Goal: Task Accomplishment & Management: Complete application form

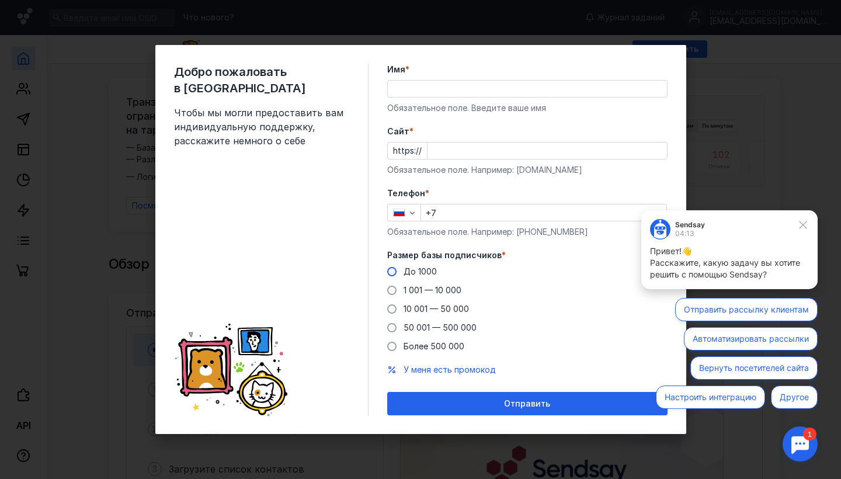
click at [394, 271] on span at bounding box center [391, 271] width 9 height 9
click at [0, 0] on input "До 1000" at bounding box center [0, 0] width 0 height 0
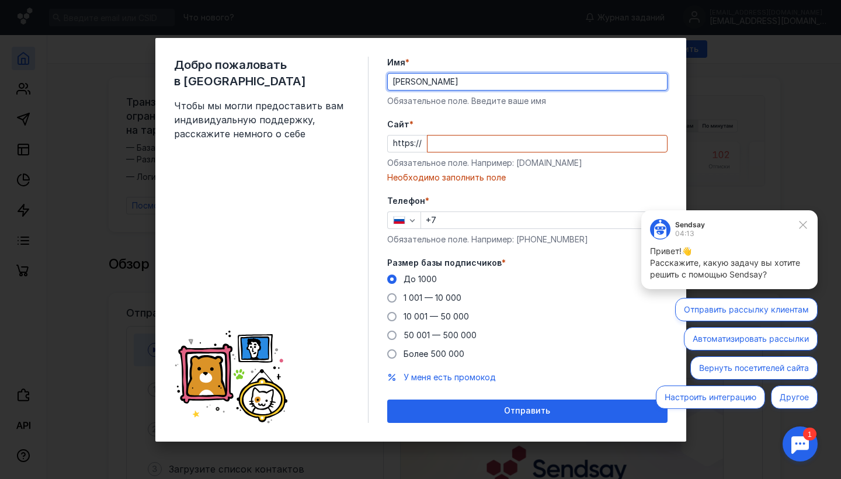
type input "[PERSON_NAME]"
click at [535, 151] on input "Cайт *" at bounding box center [547, 144] width 239 height 16
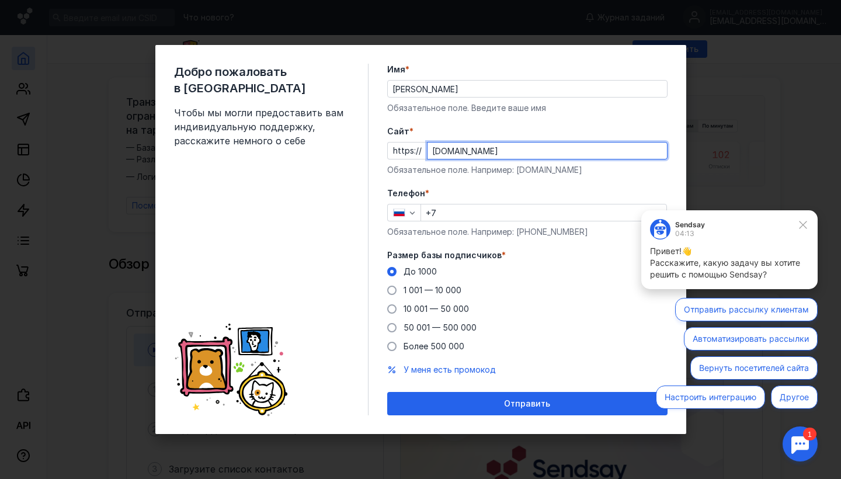
type input "[DOMAIN_NAME]"
click at [502, 175] on div "Обязательное поле. Например: [DOMAIN_NAME]" at bounding box center [527, 170] width 280 height 12
click at [470, 207] on input "+7" at bounding box center [543, 212] width 245 height 16
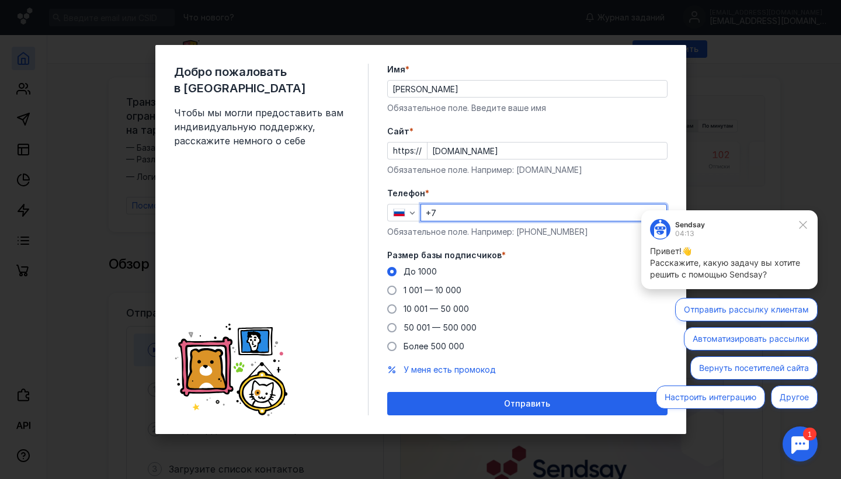
click at [467, 214] on input "+7" at bounding box center [543, 212] width 245 height 16
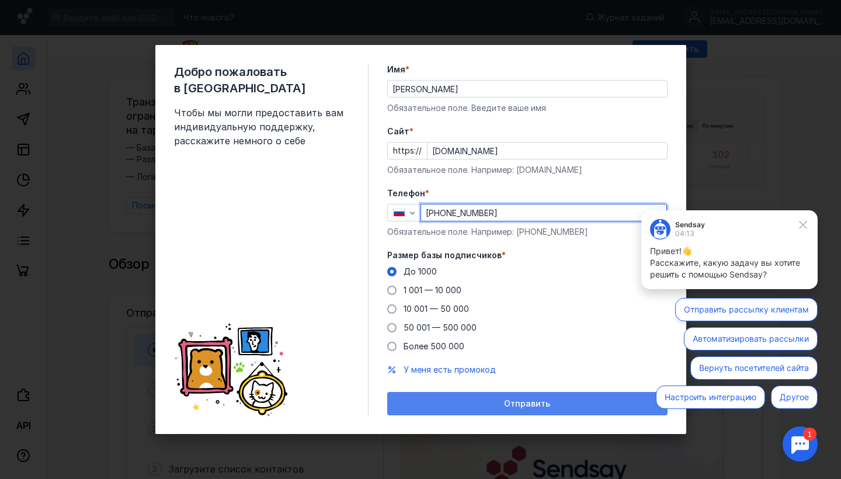
type input "[PHONE_NUMBER]"
click at [477, 406] on div "Отправить" at bounding box center [527, 404] width 269 height 10
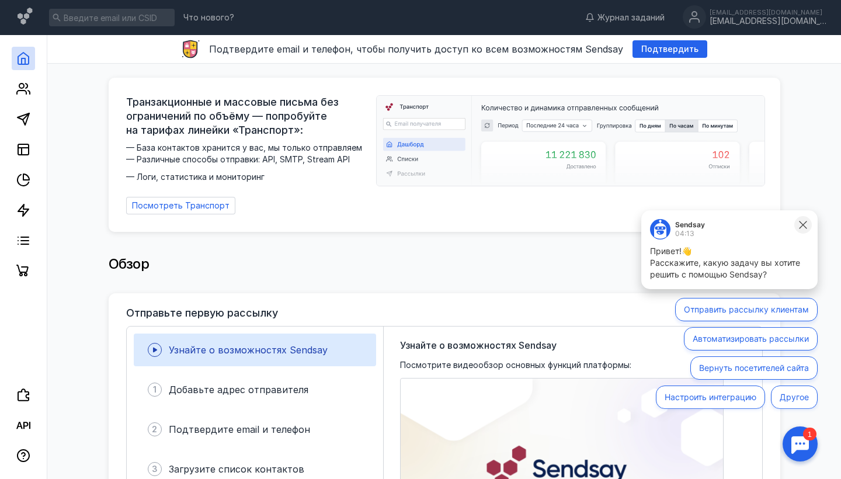
click at [807, 225] on icon at bounding box center [803, 225] width 11 height 11
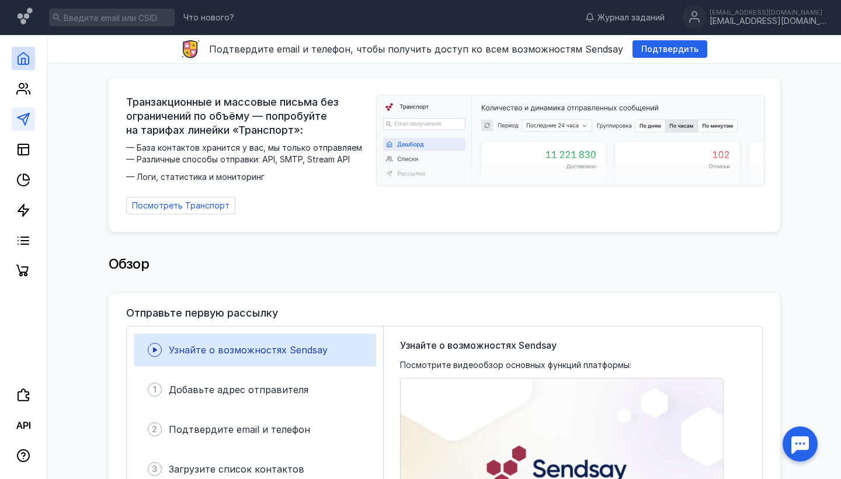
click at [27, 126] on link at bounding box center [23, 118] width 23 height 23
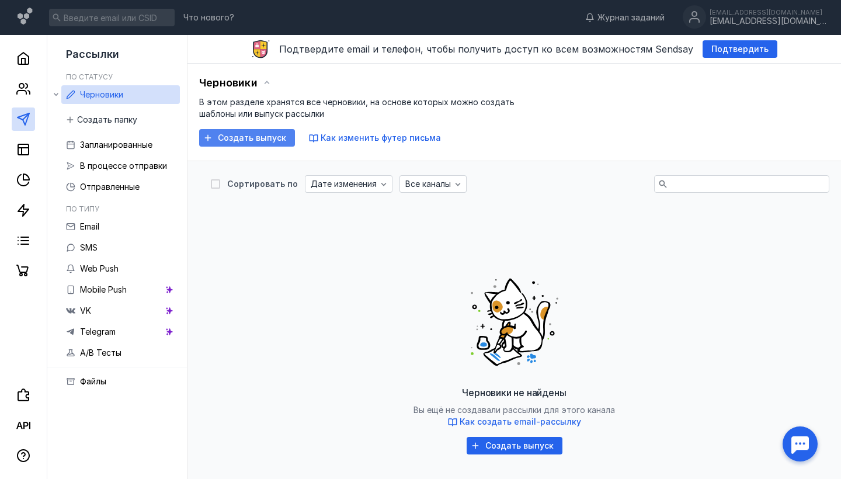
click at [253, 139] on span "Создать выпуск" at bounding box center [252, 138] width 68 height 10
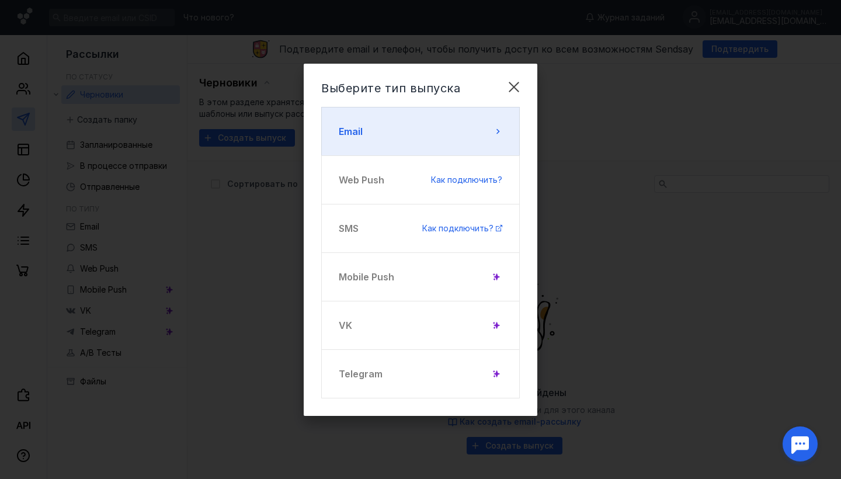
click at [408, 144] on button "Email" at bounding box center [420, 131] width 199 height 49
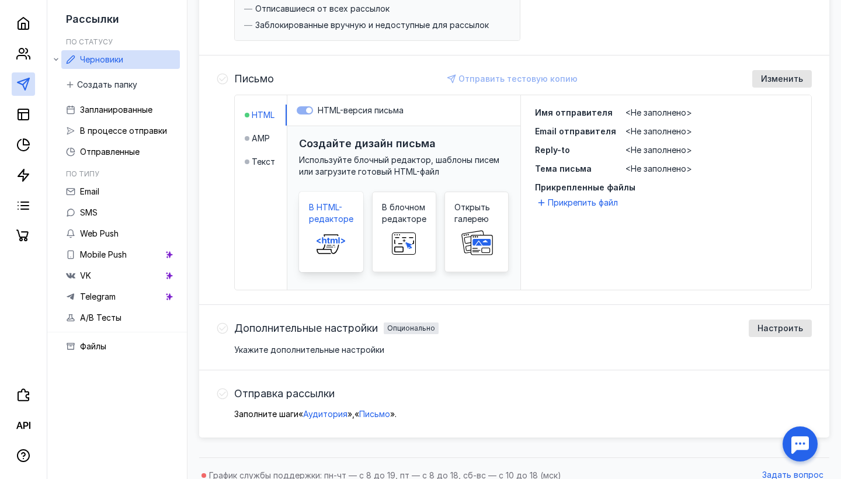
scroll to position [225, 0]
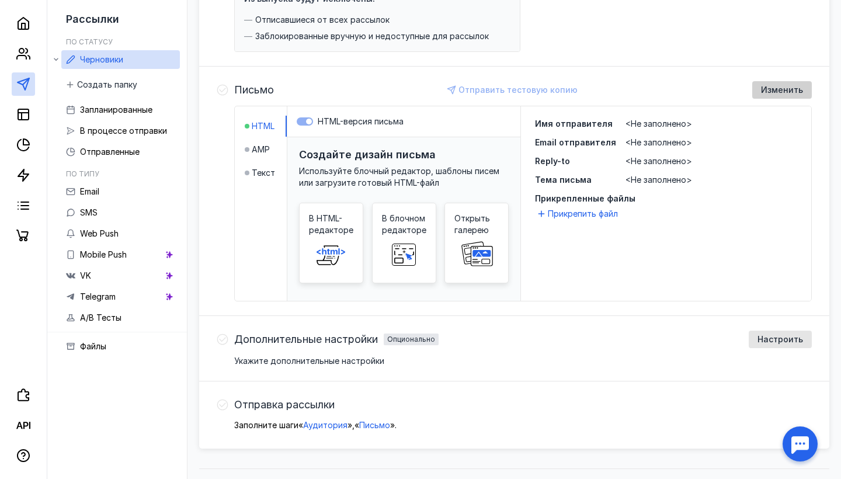
click at [777, 88] on span "Изменить" at bounding box center [782, 90] width 42 height 10
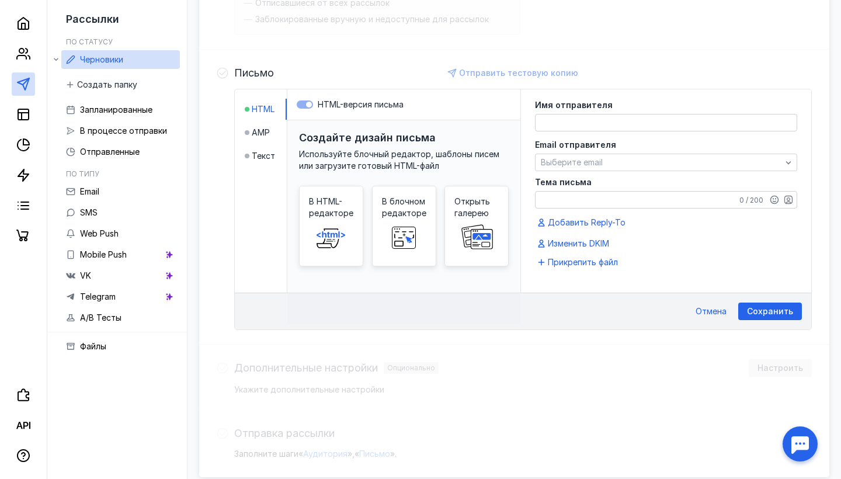
scroll to position [237, 0]
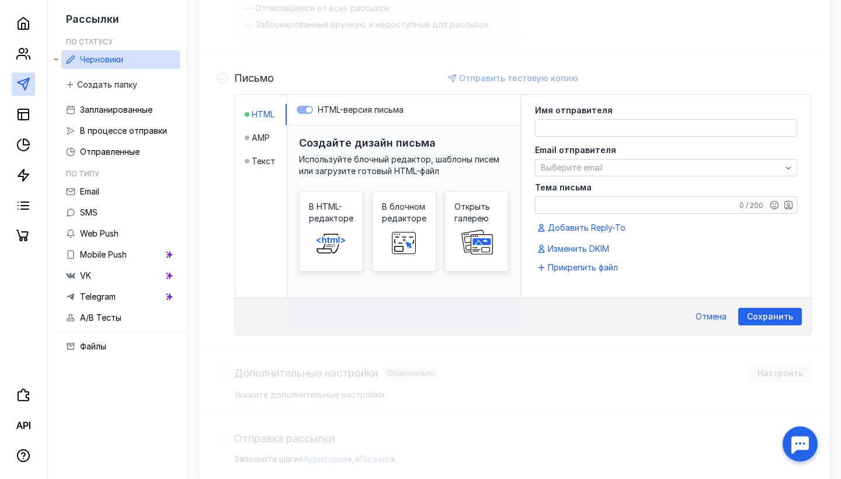
click at [307, 111] on label "HTML-версия письма" at bounding box center [404, 110] width 214 height 12
click at [602, 126] on textarea at bounding box center [666, 128] width 261 height 16
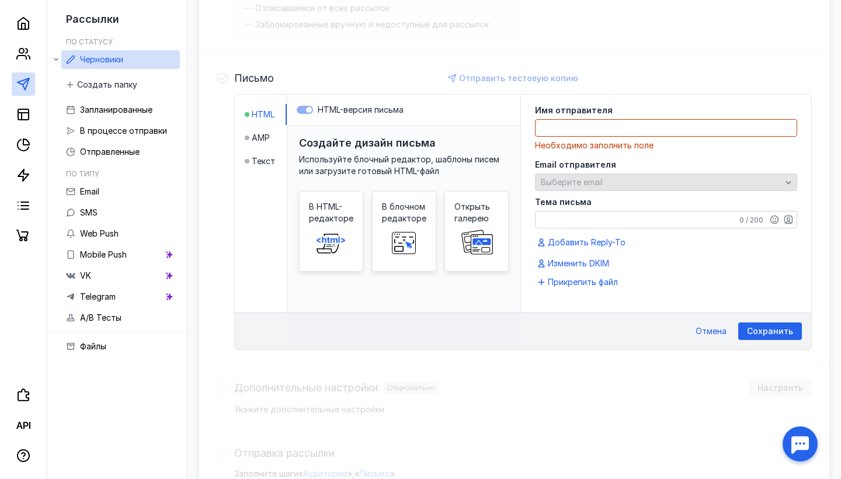
click at [596, 167] on div "Email отправителя Выберите email" at bounding box center [666, 176] width 262 height 30
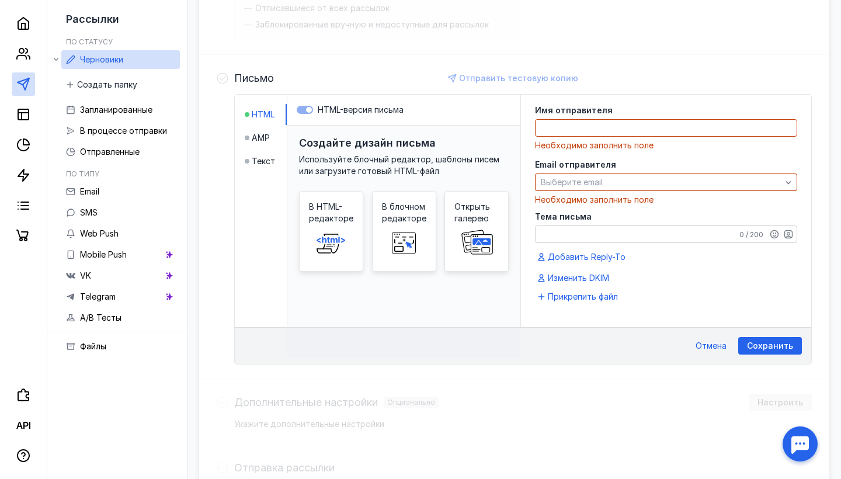
click at [621, 138] on div "Имя отправителя Необходимо заполнить поле" at bounding box center [666, 128] width 262 height 45
click at [628, 129] on textarea at bounding box center [666, 128] width 261 height 16
click at [570, 234] on textarea "Тема письма" at bounding box center [666, 234] width 261 height 16
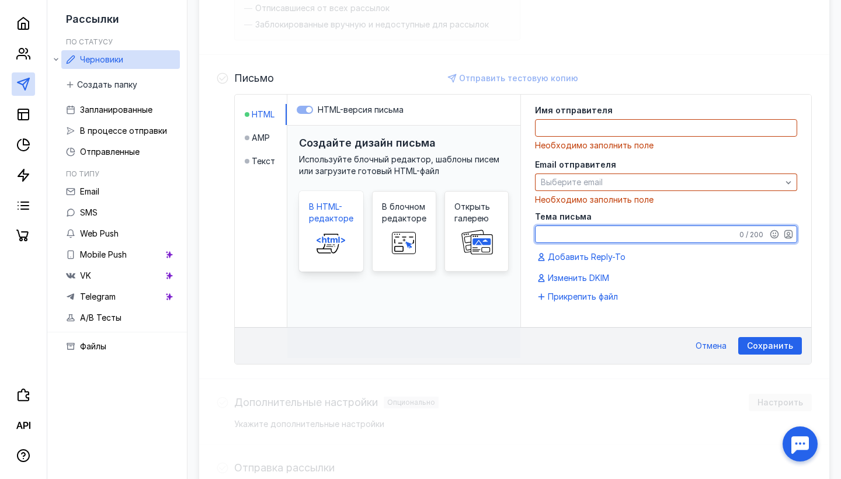
click at [348, 238] on icon at bounding box center [331, 242] width 37 height 23
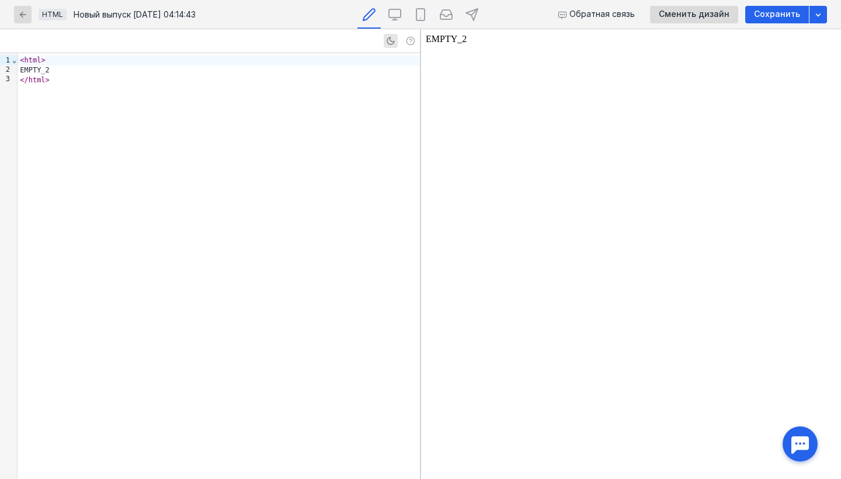
click at [310, 199] on div "< html > EMPTY_2 </ html >" at bounding box center [219, 266] width 402 height 426
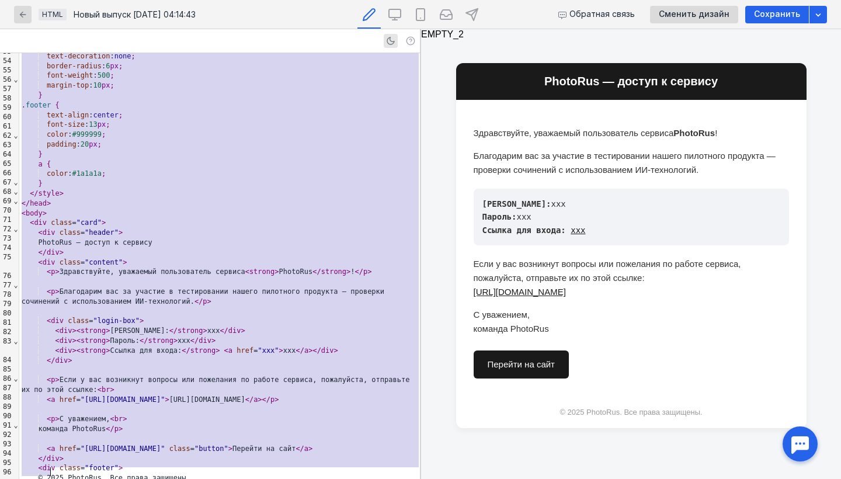
scroll to position [476, 0]
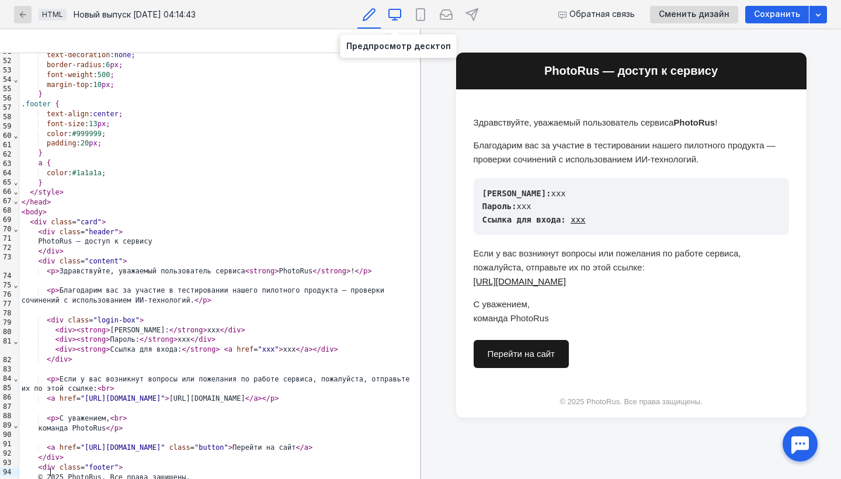
click at [390, 18] on icon at bounding box center [395, 13] width 12 height 8
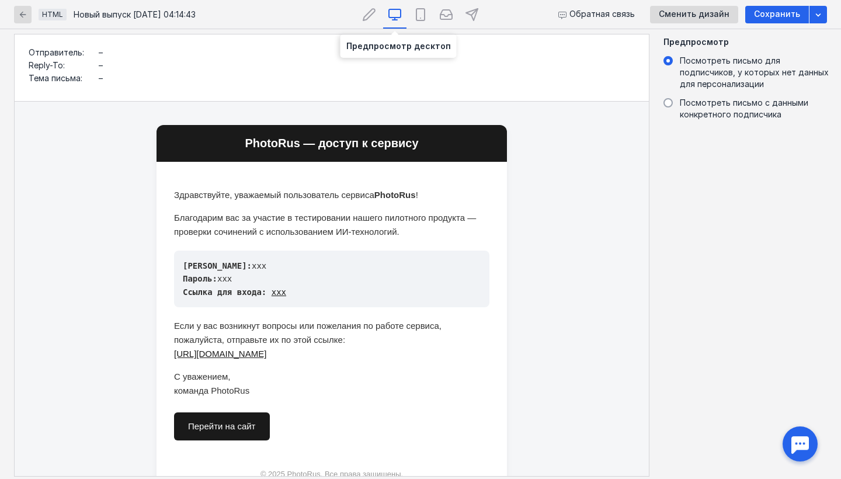
scroll to position [0, 0]
click at [365, 18] on icon at bounding box center [369, 15] width 14 height 14
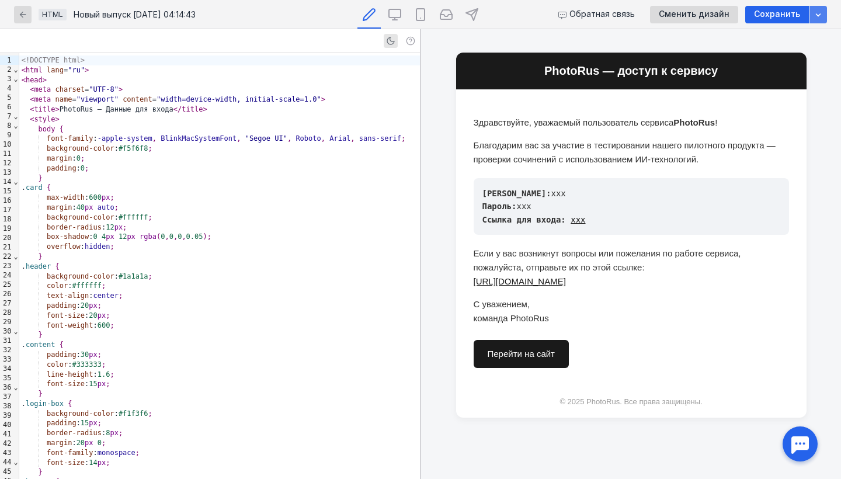
click at [822, 21] on div "button" at bounding box center [819, 15] width 18 height 18
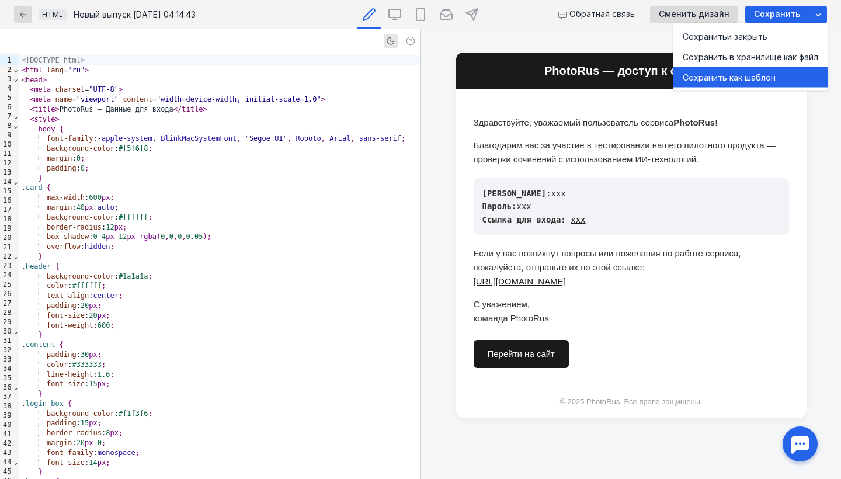
click at [755, 76] on div "Сохранить как шаблон" at bounding box center [751, 77] width 136 height 12
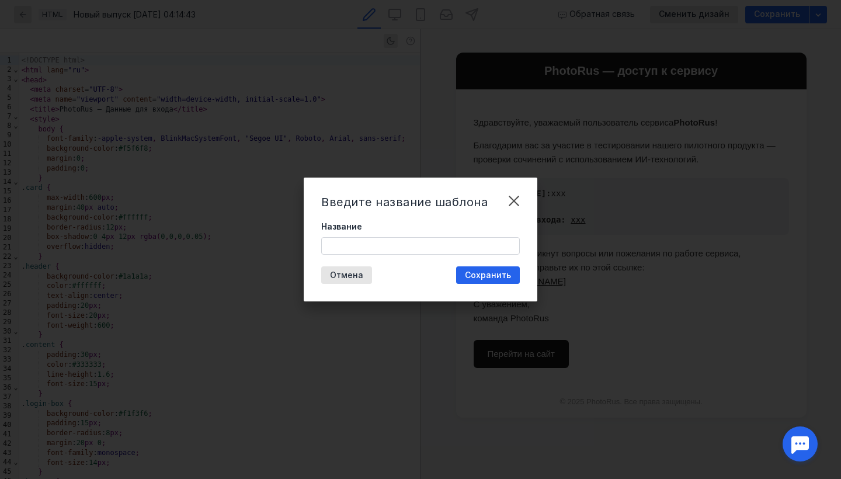
click at [401, 247] on input "Название" at bounding box center [420, 246] width 197 height 16
type input "main"
click at [461, 277] on div "Сохранить" at bounding box center [488, 275] width 58 height 10
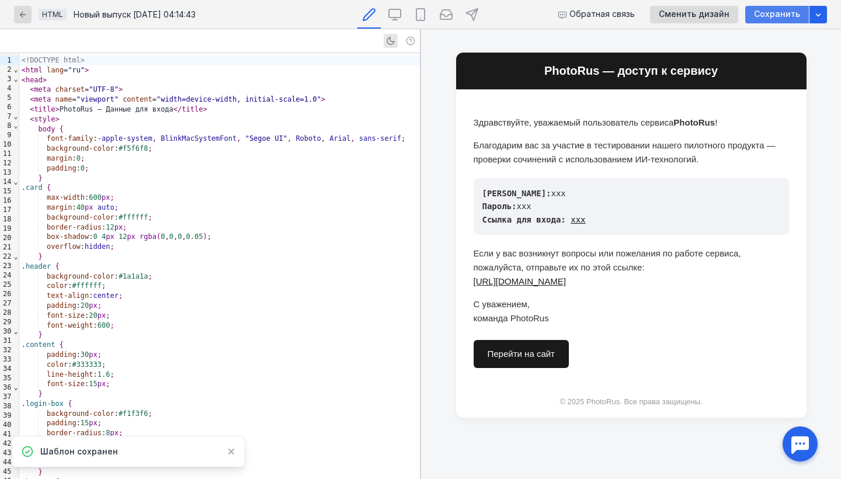
click at [782, 12] on span "Сохранить" at bounding box center [777, 14] width 46 height 10
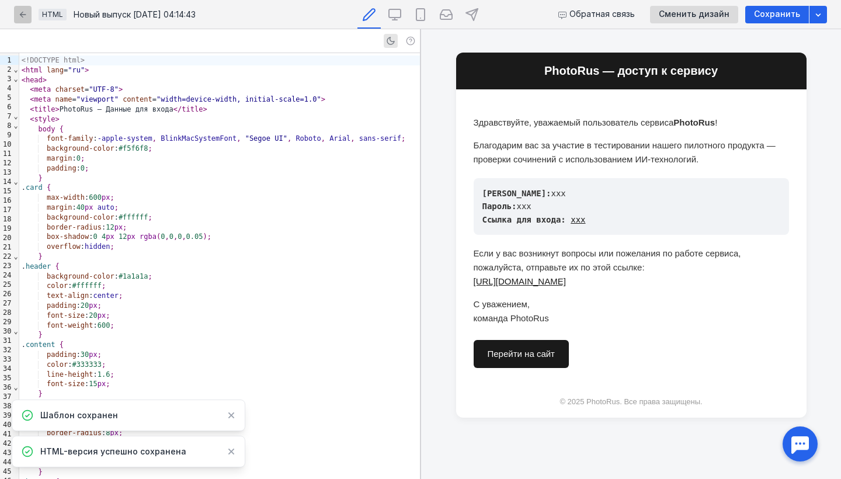
click at [21, 15] on icon "button" at bounding box center [23, 14] width 6 height 6
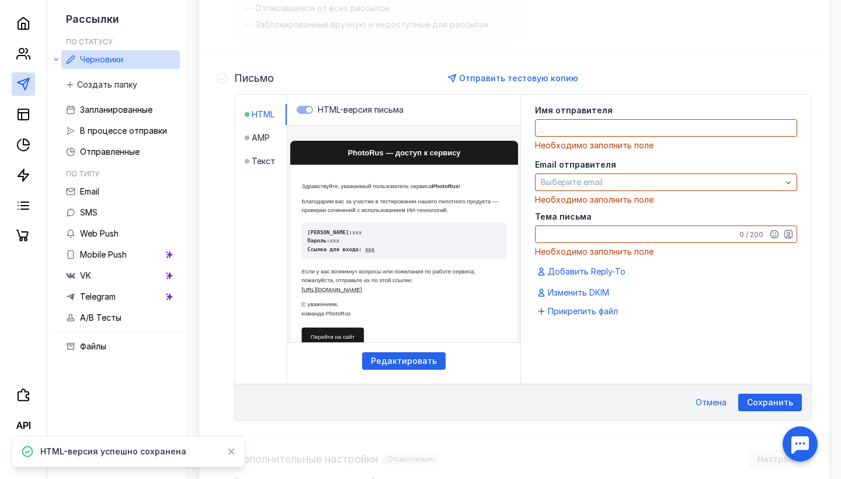
click at [614, 130] on textarea at bounding box center [666, 128] width 261 height 16
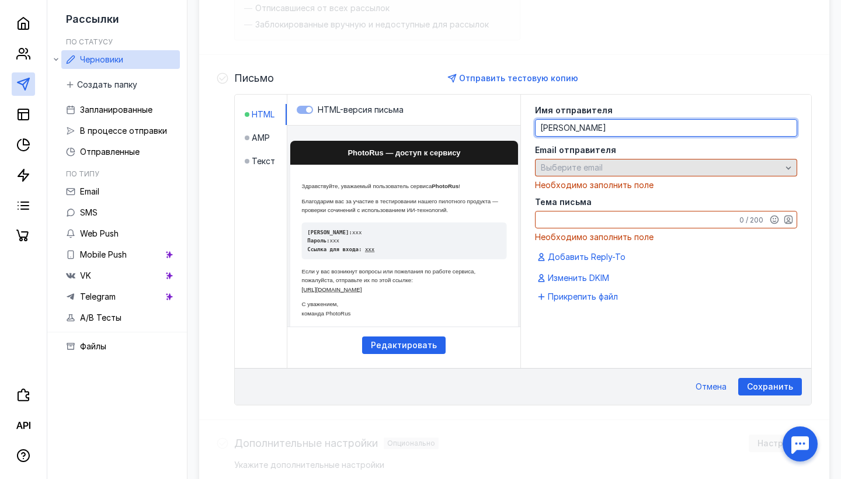
type textarea "[PERSON_NAME]"
click at [642, 163] on div "Выберите email" at bounding box center [661, 168] width 246 height 10
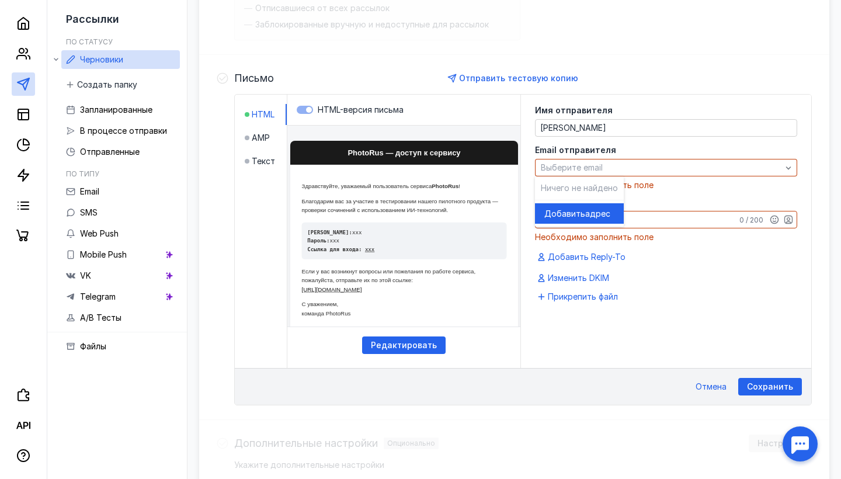
click at [585, 216] on span "адрес" at bounding box center [597, 214] width 25 height 12
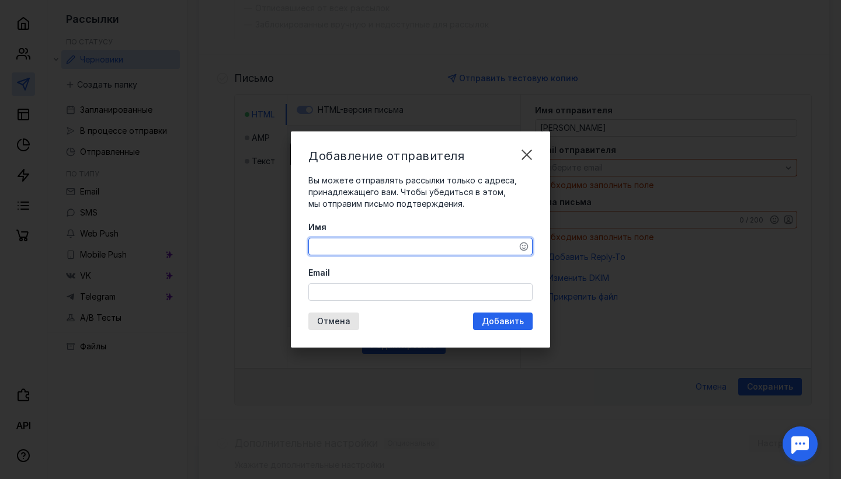
click at [461, 251] on textarea "Имя" at bounding box center [420, 246] width 223 height 16
type textarea "[PERSON_NAME]"
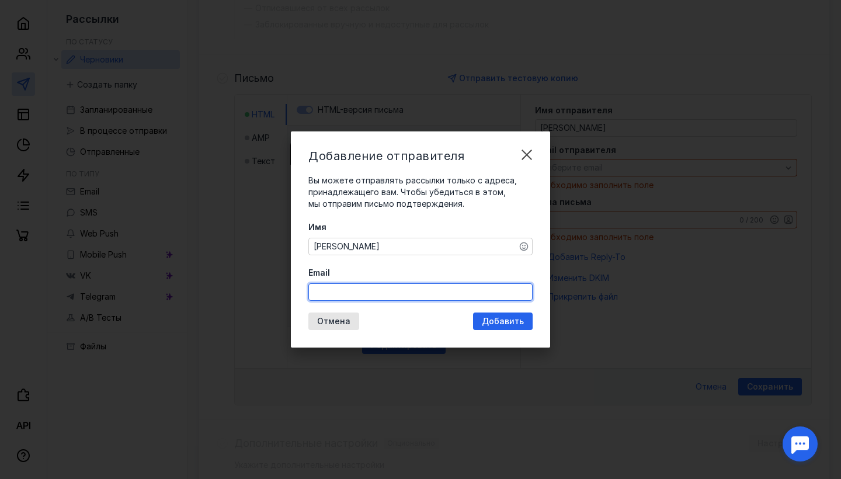
paste input "<!LOREMIP dolo> <sita cons="ad"> <elit> <sedd eiusmod="TEM-3"> <inci utla="etdo…"
type input "<!LOREMIP dolo> <sita cons="ad"> <elit> <sedd eiusmod="TEM-3"> <inci utla="etdo…"
paste input "[EMAIL_ADDRESS][DOMAIN_NAME]"
type input "[EMAIL_ADDRESS][DOMAIN_NAME]"
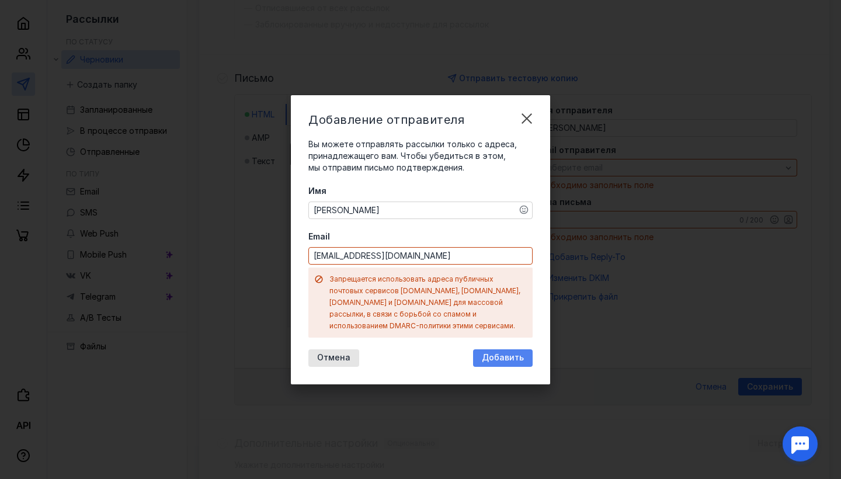
click at [503, 324] on div "Добавление отправителя Вы можете отправлять рассылки только с адреса, принадлеж…" at bounding box center [420, 239] width 259 height 289
